Goal: Check status: Check status

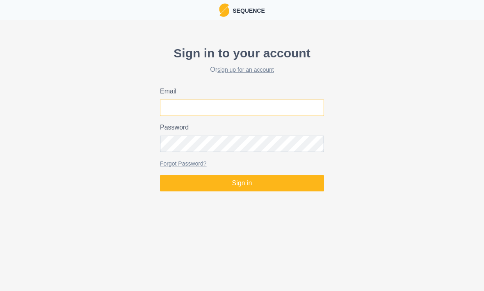
click at [199, 107] on input "Email" at bounding box center [242, 108] width 164 height 16
type input "[EMAIL_ADDRESS][DOMAIN_NAME]"
click at [242, 183] on button "Sign in" at bounding box center [242, 183] width 164 height 16
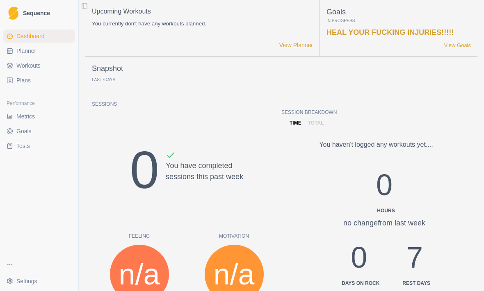
click at [26, 112] on link "Metrics" at bounding box center [39, 116] width 72 height 13
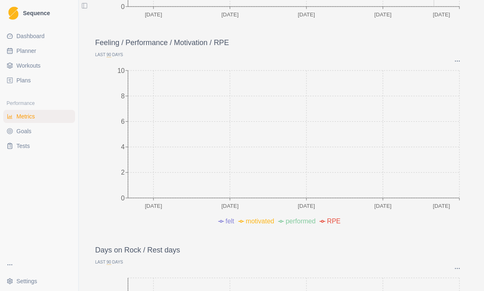
scroll to position [226, 0]
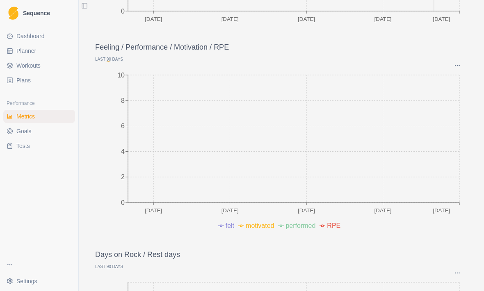
click at [457, 62] on p "Last 90 Days" at bounding box center [281, 59] width 372 height 6
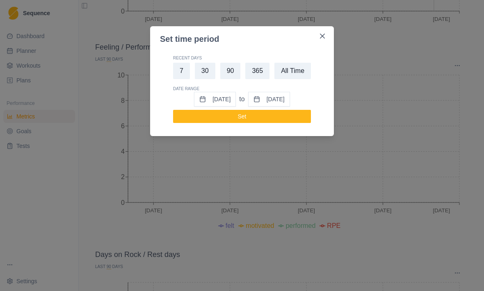
click at [422, 245] on div "Set time period Recent Days 7 30 90 365 All Time Date Range [DATE] to [DATE] Set" at bounding box center [242, 145] width 484 height 291
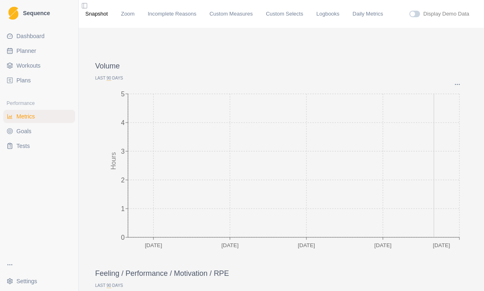
scroll to position [0, 0]
click at [237, 14] on link "Custom Measures" at bounding box center [231, 14] width 43 height 8
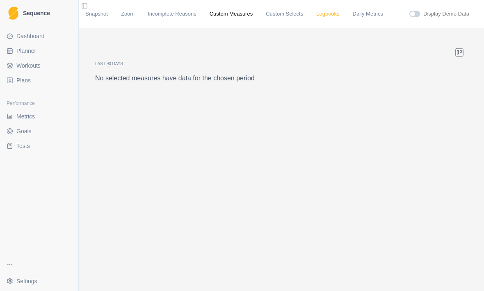
click at [332, 18] on link "Logbooks" at bounding box center [327, 14] width 23 height 8
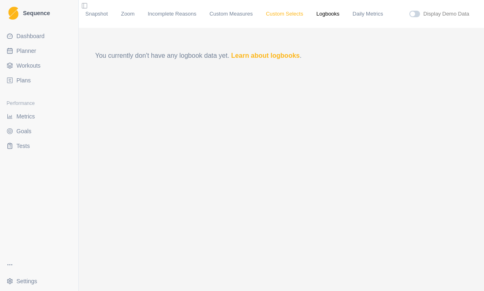
click at [291, 15] on link "Custom Selects" at bounding box center [284, 14] width 37 height 8
click at [28, 112] on span "Metrics" at bounding box center [25, 116] width 18 height 8
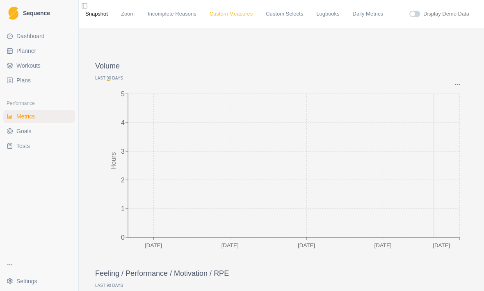
click at [244, 14] on link "Custom Measures" at bounding box center [231, 14] width 43 height 8
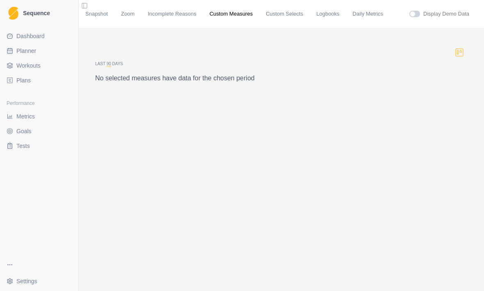
click at [464, 53] on button "button" at bounding box center [459, 52] width 16 height 16
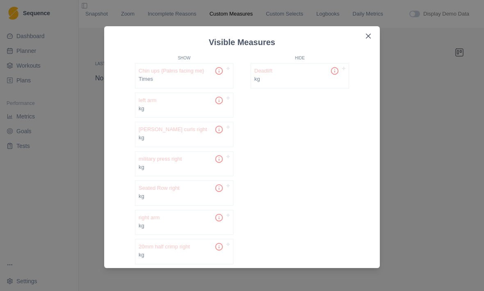
click at [190, 248] on p "20mm half crimp right" at bounding box center [164, 247] width 51 height 8
click at [221, 245] on icon at bounding box center [219, 247] width 8 height 8
click at [222, 241] on div "20mm half crimp right kg" at bounding box center [184, 252] width 98 height 25
click at [217, 245] on icon at bounding box center [219, 247] width 8 height 8
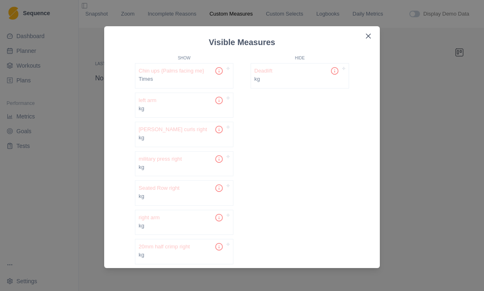
click at [200, 248] on div "20mm half crimp right" at bounding box center [184, 247] width 91 height 8
click at [222, 245] on circle at bounding box center [219, 247] width 7 height 7
click at [224, 246] on div at bounding box center [222, 247] width 15 height 8
click at [233, 244] on div "20mm half crimp right kg" at bounding box center [184, 252] width 98 height 25
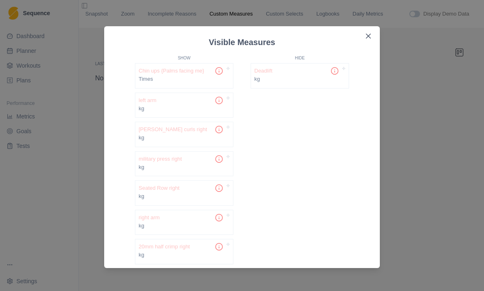
click at [214, 255] on p "kg" at bounding box center [184, 255] width 91 height 8
click at [328, 74] on div "Deadlift" at bounding box center [299, 71] width 91 height 8
click at [344, 71] on div at bounding box center [338, 71] width 15 height 8
click at [370, 34] on icon "Close" at bounding box center [368, 36] width 5 height 5
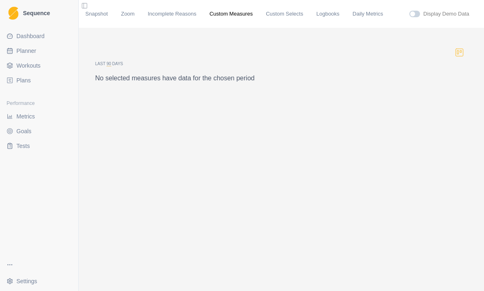
click at [465, 59] on button "button" at bounding box center [459, 52] width 16 height 16
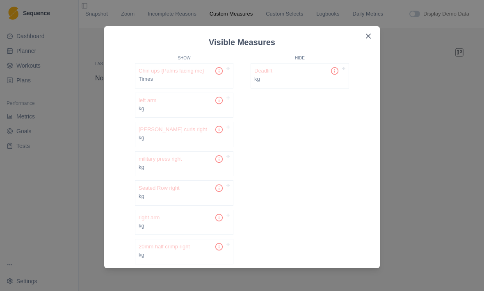
click at [443, 125] on div "Visible Measures Show Chin ups {Palms facing me} Times left arm kg [PERSON_NAME…" at bounding box center [242, 145] width 484 height 291
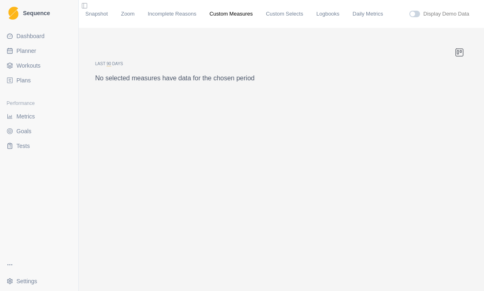
click at [111, 66] on span "90" at bounding box center [109, 64] width 5 height 5
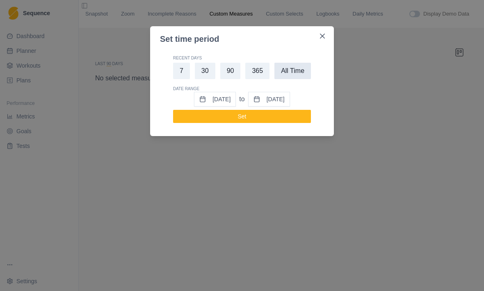
click at [288, 74] on button "All Time" at bounding box center [292, 71] width 37 height 16
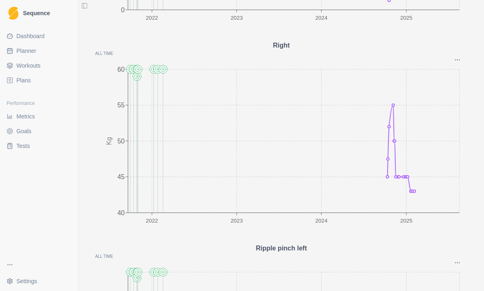
scroll to position [4575, 0]
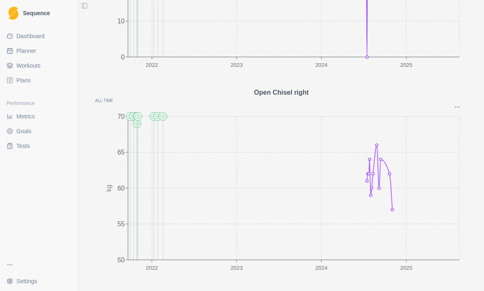
click at [32, 66] on span "Workouts" at bounding box center [28, 66] width 24 height 8
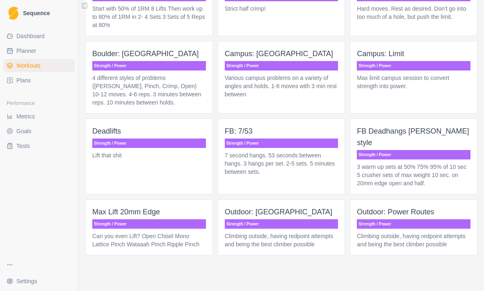
scroll to position [853, 0]
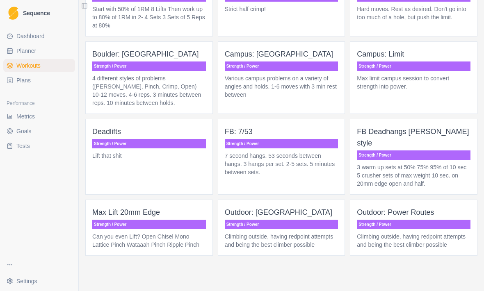
click at [437, 171] on p "3 warm up sets at 50% 75% 95% of 10 sec 5 crusher sets of max weight 10 sec. on…" at bounding box center [414, 175] width 114 height 25
